Goal: Task Accomplishment & Management: Manage account settings

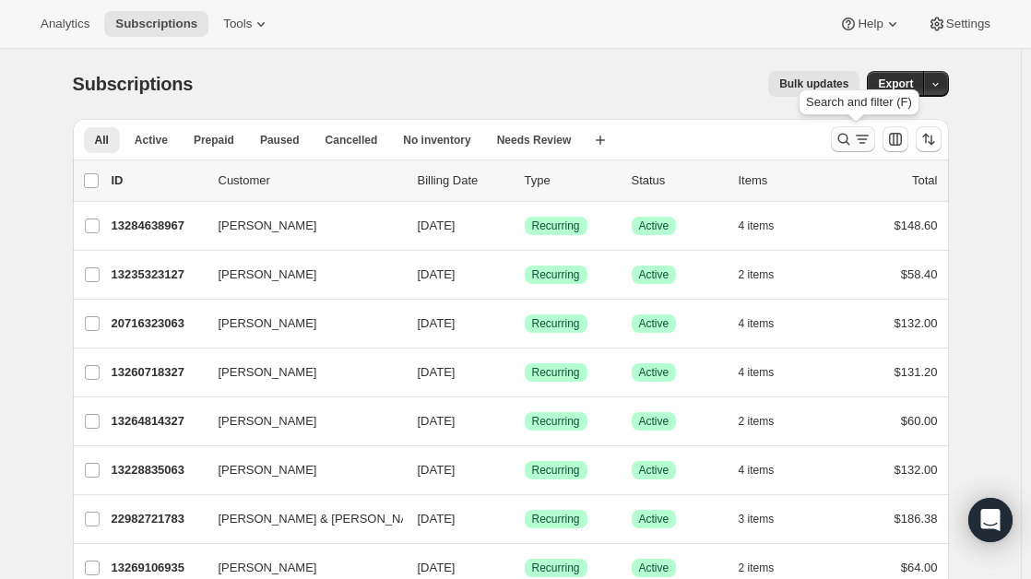
click at [850, 145] on icon "Search and filter results" at bounding box center [843, 139] width 18 height 18
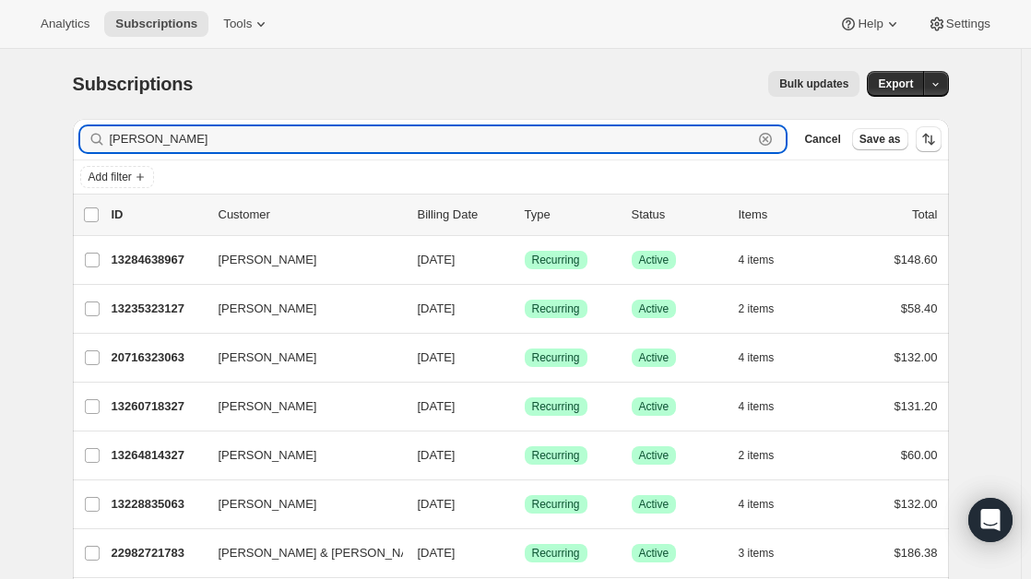
type input "[PERSON_NAME]"
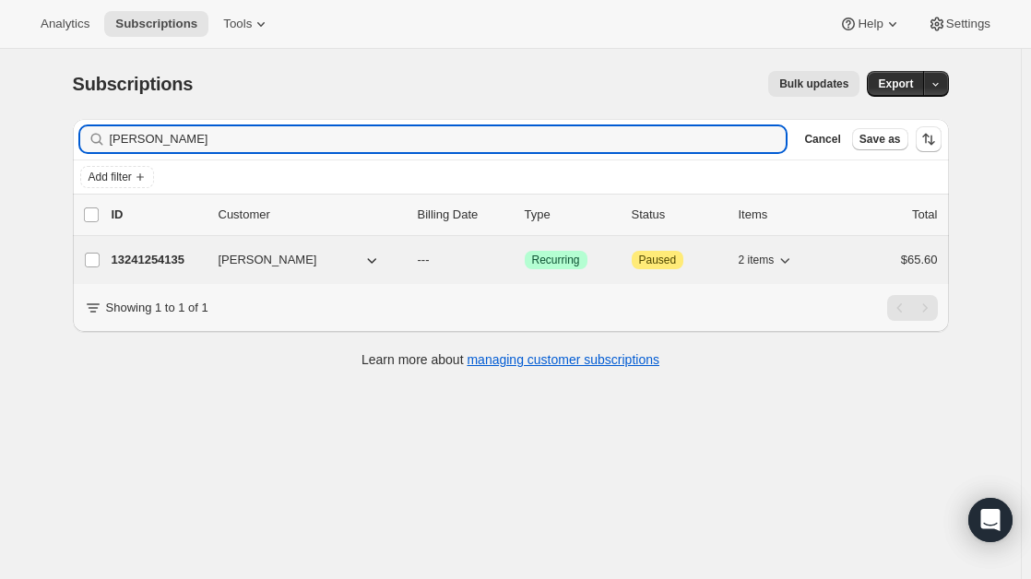
click at [204, 255] on p "13241254135" at bounding box center [158, 260] width 92 height 18
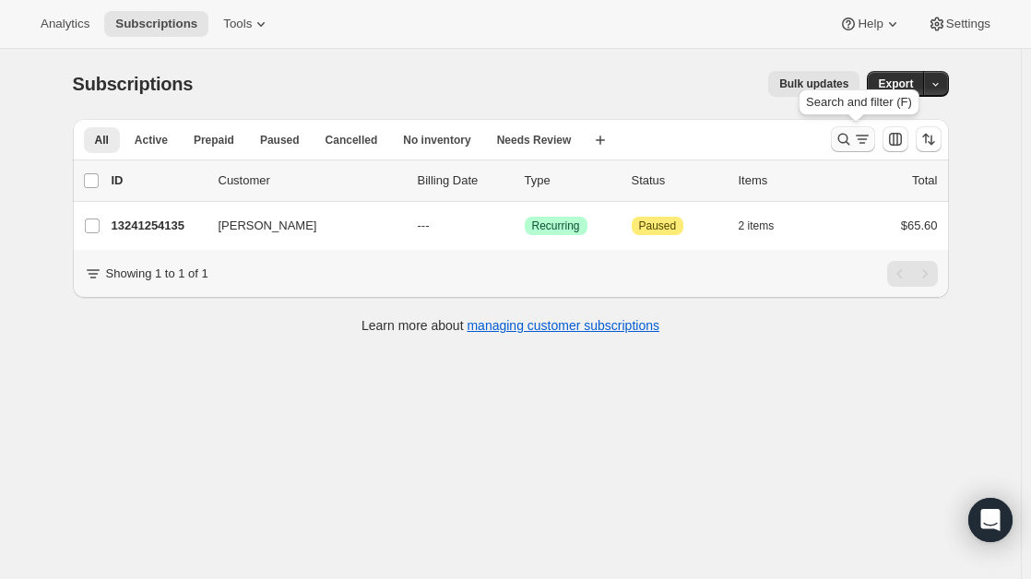
click at [842, 131] on icon "Search and filter results" at bounding box center [843, 139] width 18 height 18
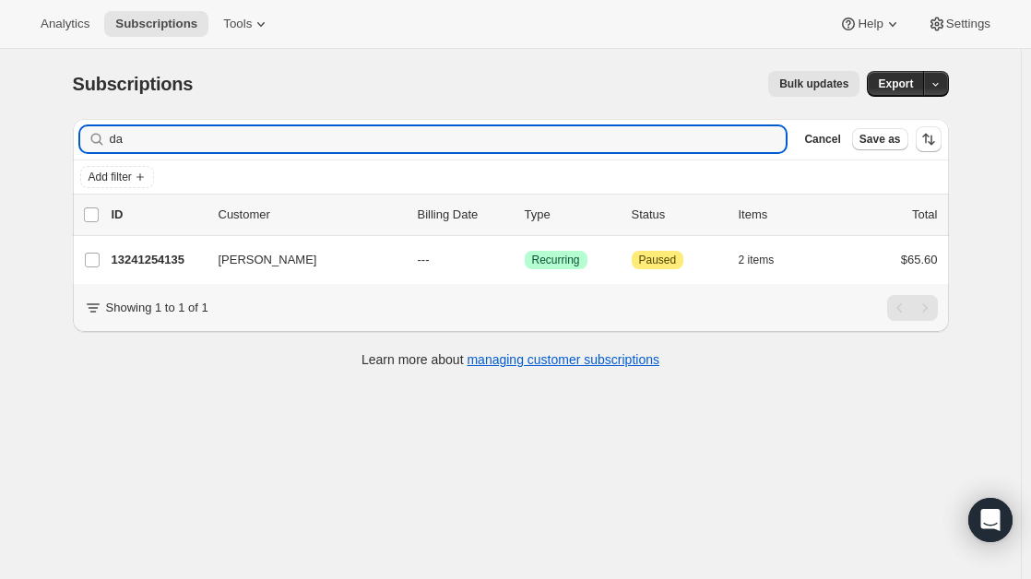
type input "d"
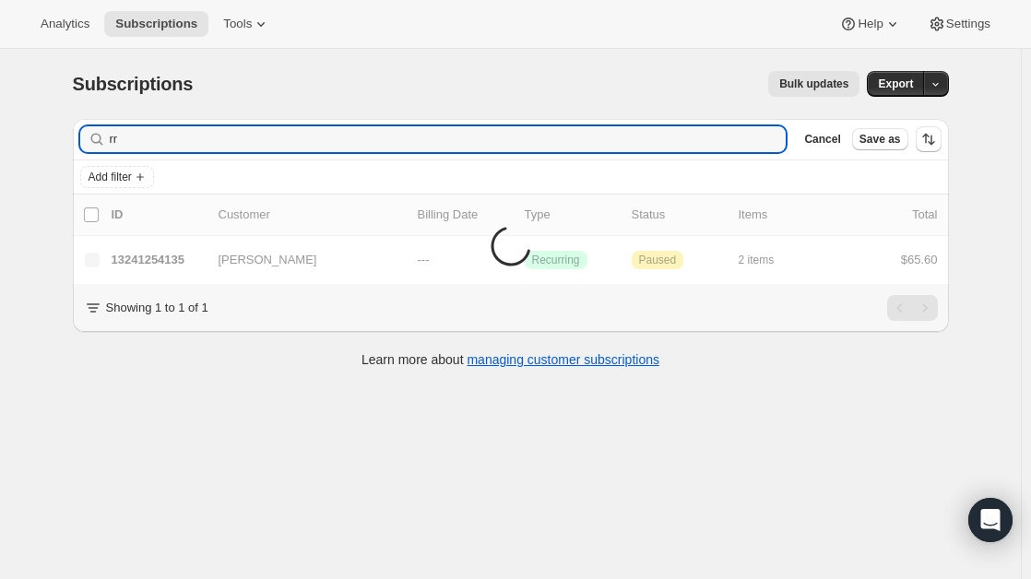
type input "r"
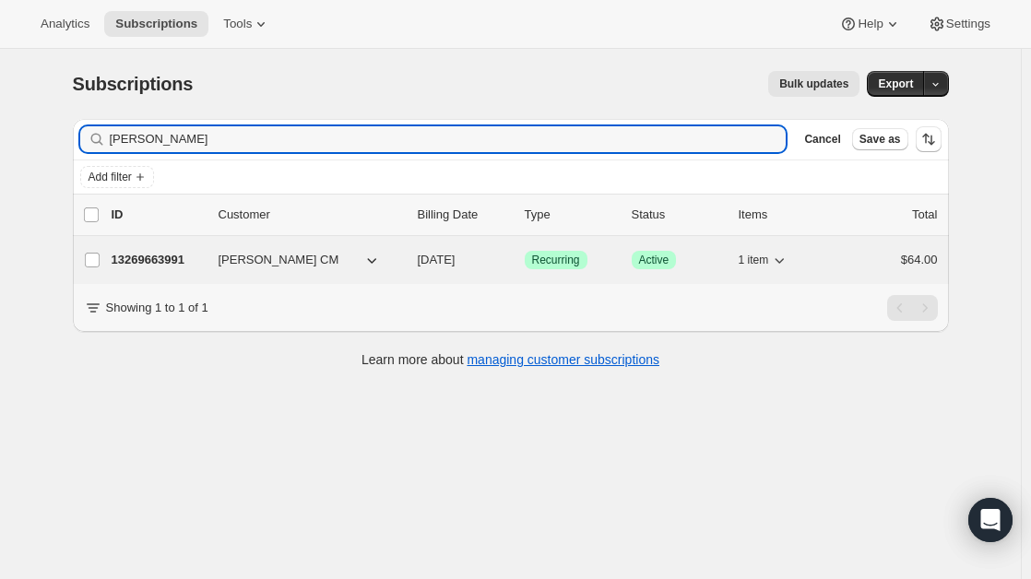
type input "[PERSON_NAME]"
